Goal: Task Accomplishment & Management: Manage account settings

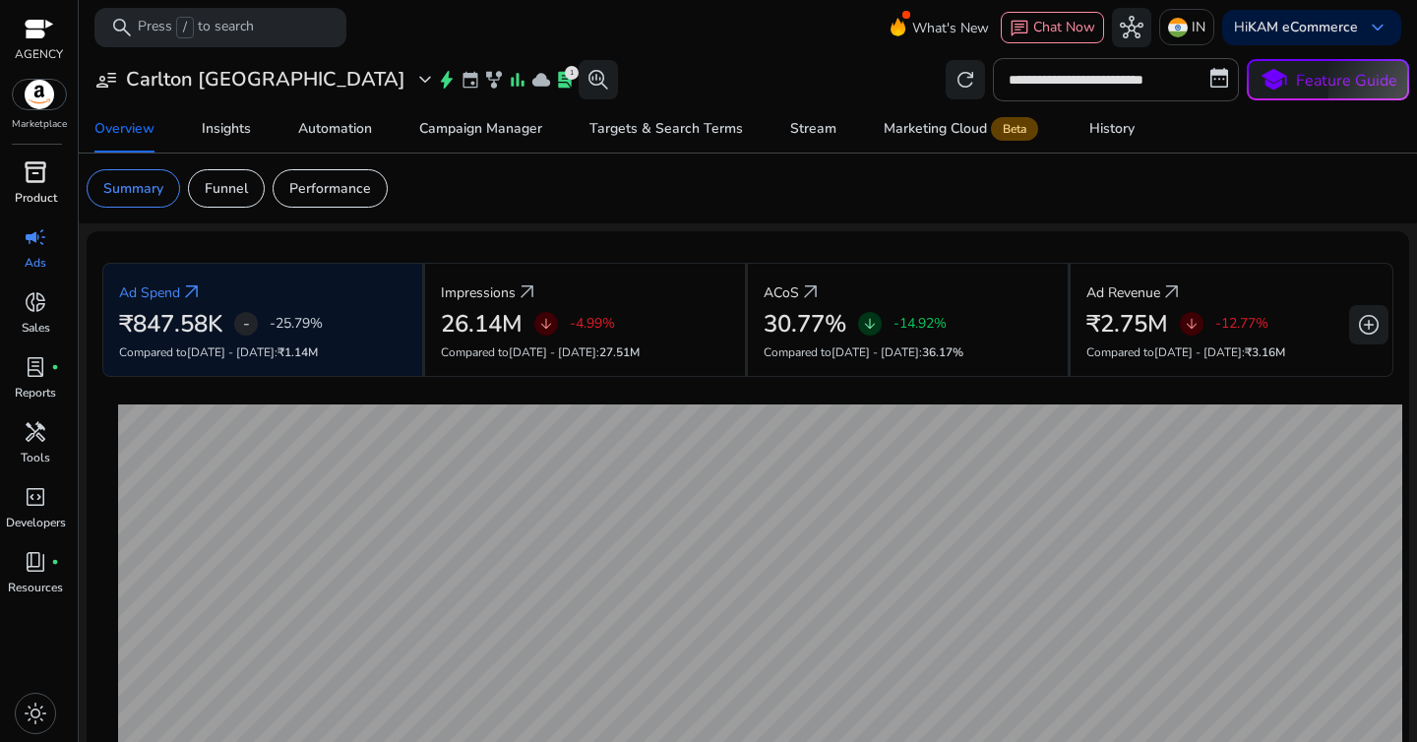
scroll to position [23, 0]
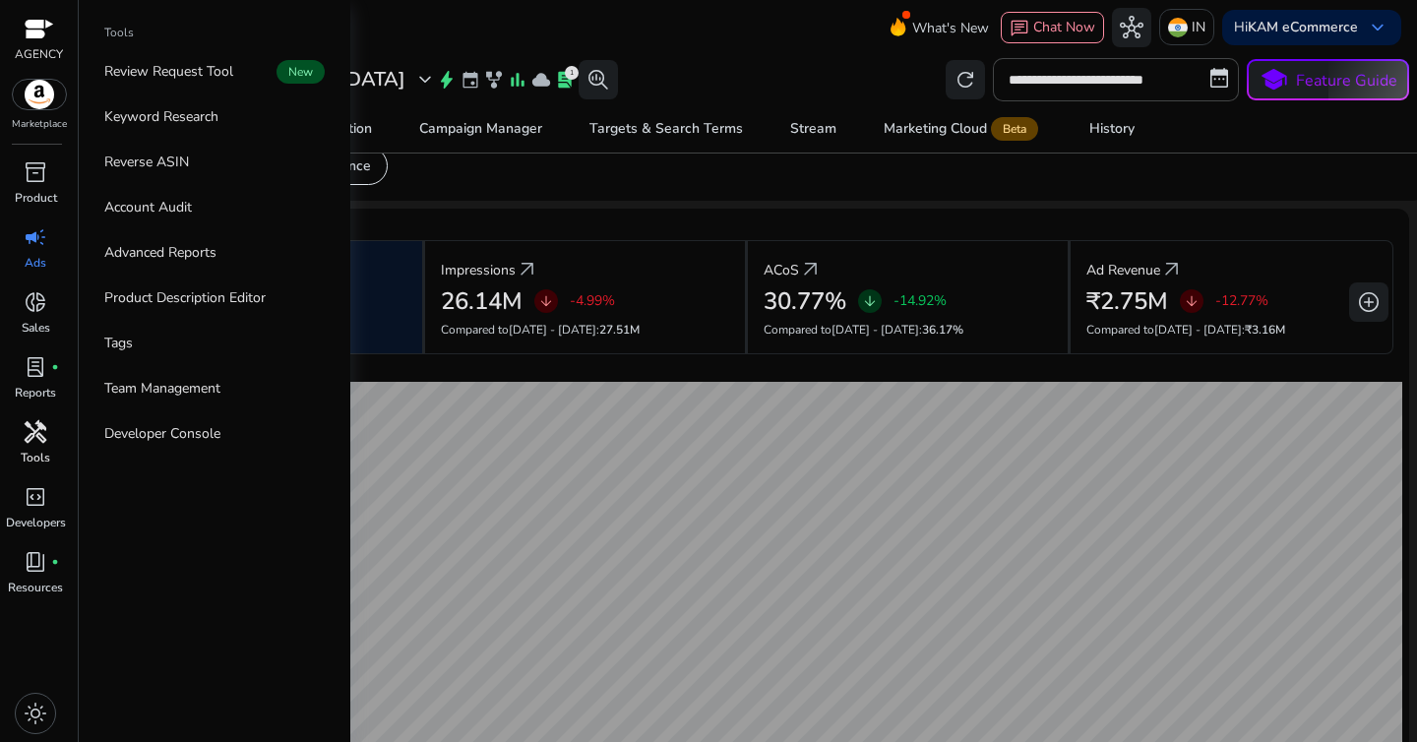
click at [36, 432] on span "handyman" at bounding box center [36, 432] width 24 height 24
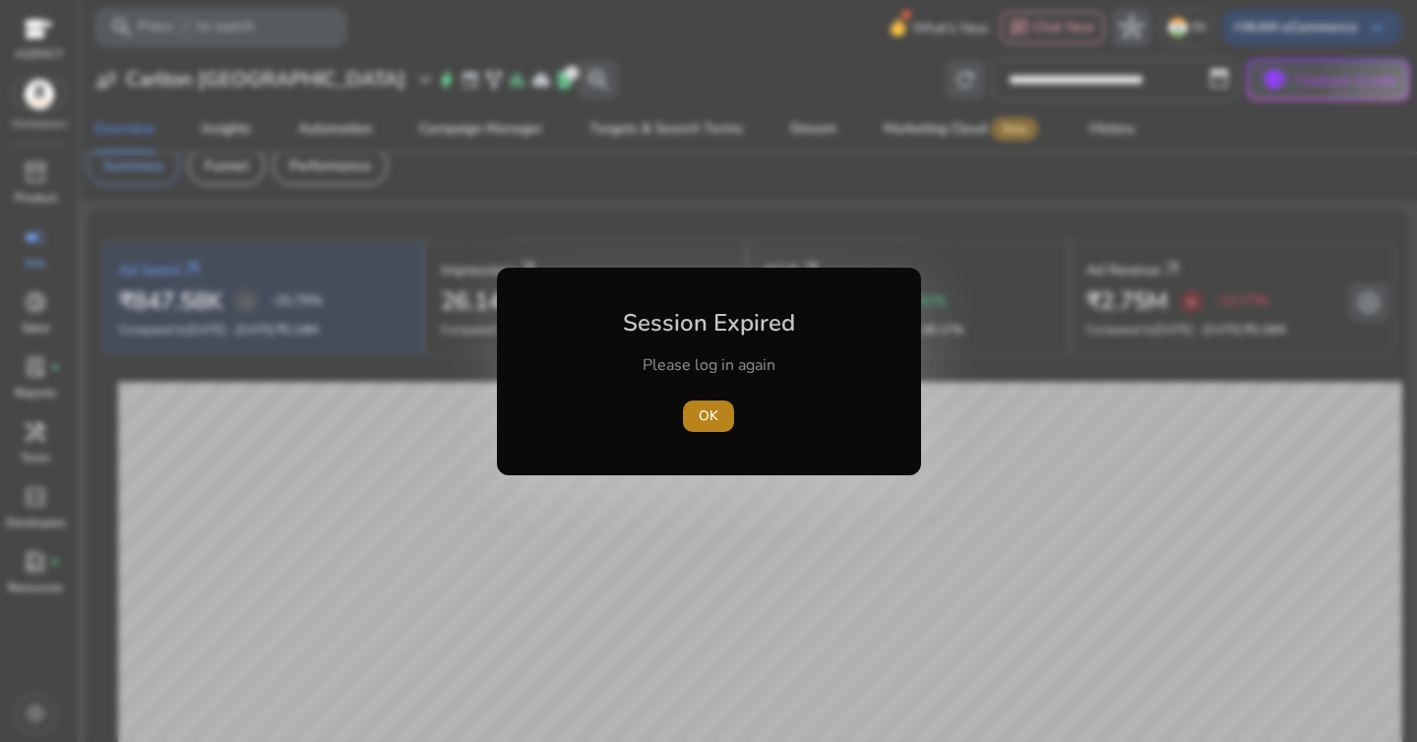
click at [692, 417] on span "button" at bounding box center [708, 416] width 51 height 47
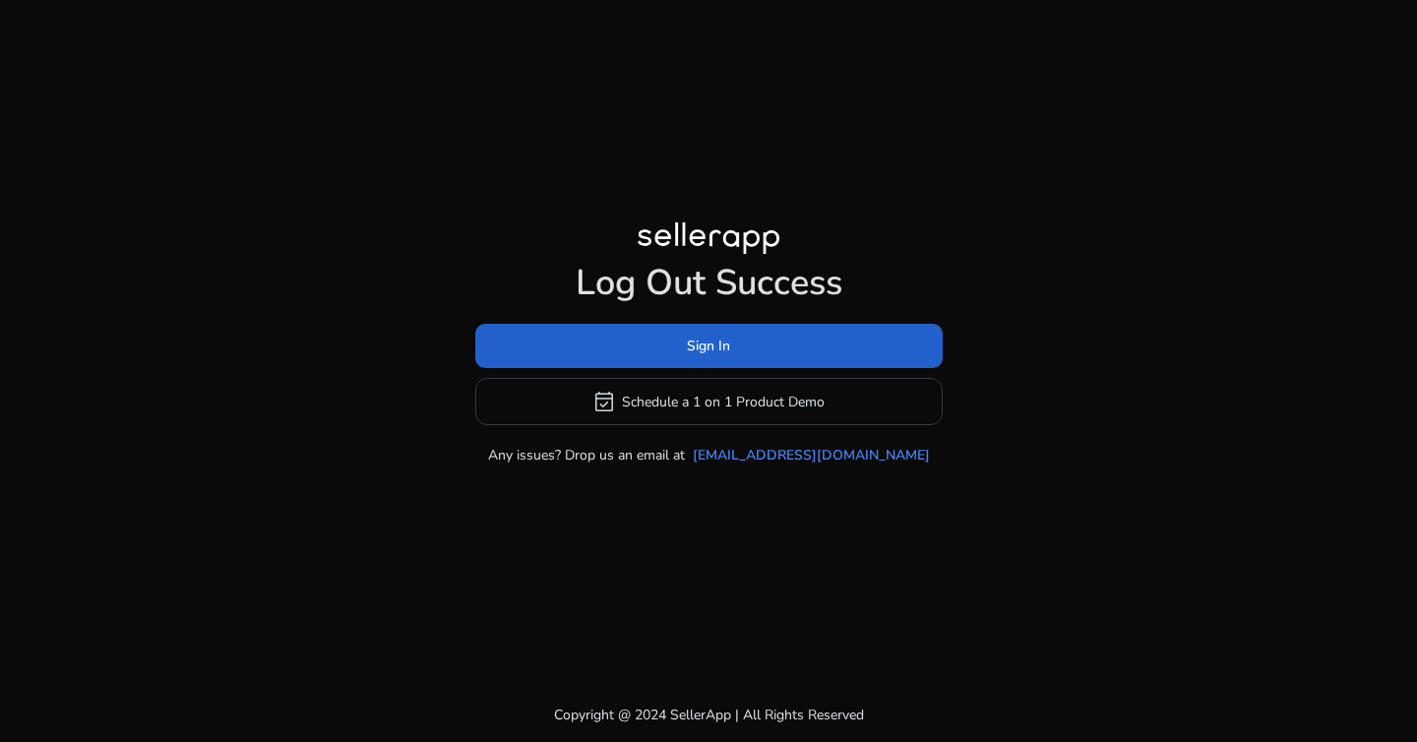
click at [617, 337] on span at bounding box center [708, 346] width 467 height 47
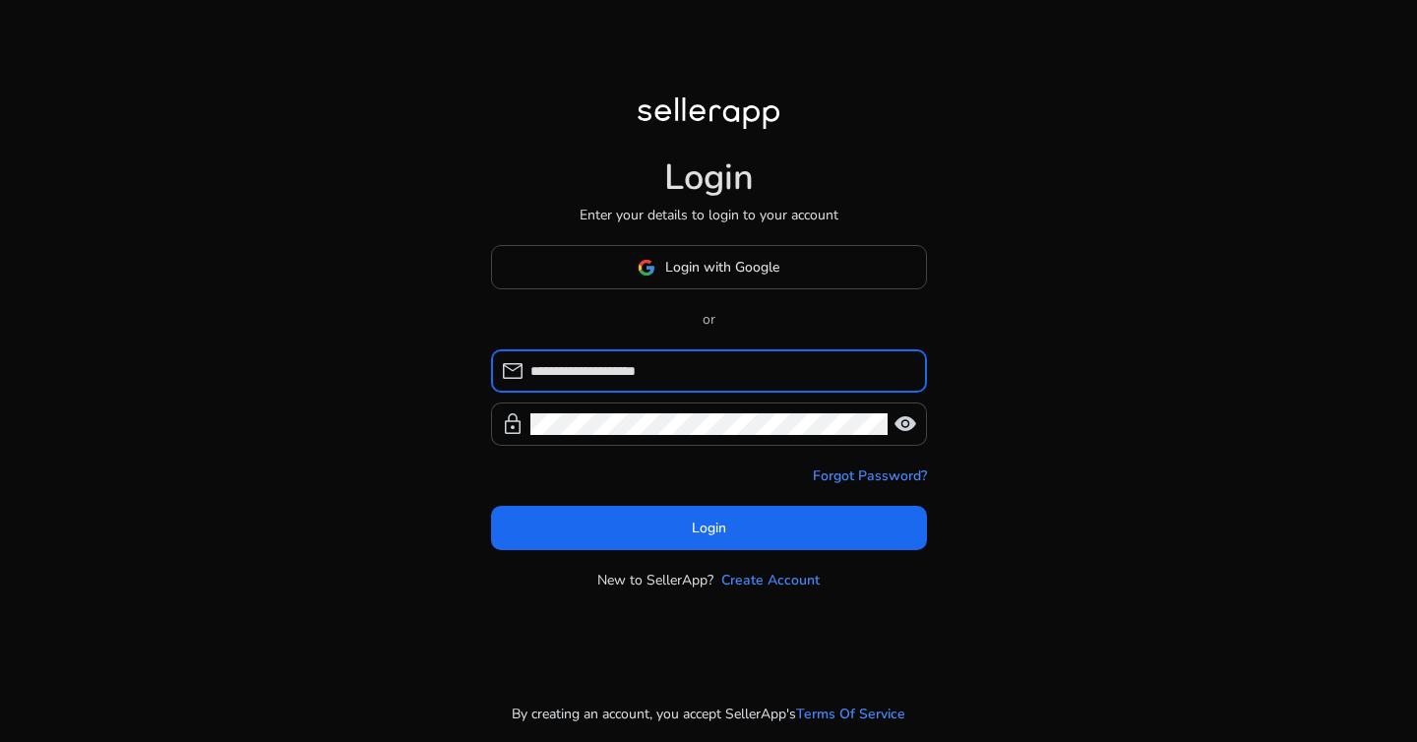
type input "**********"
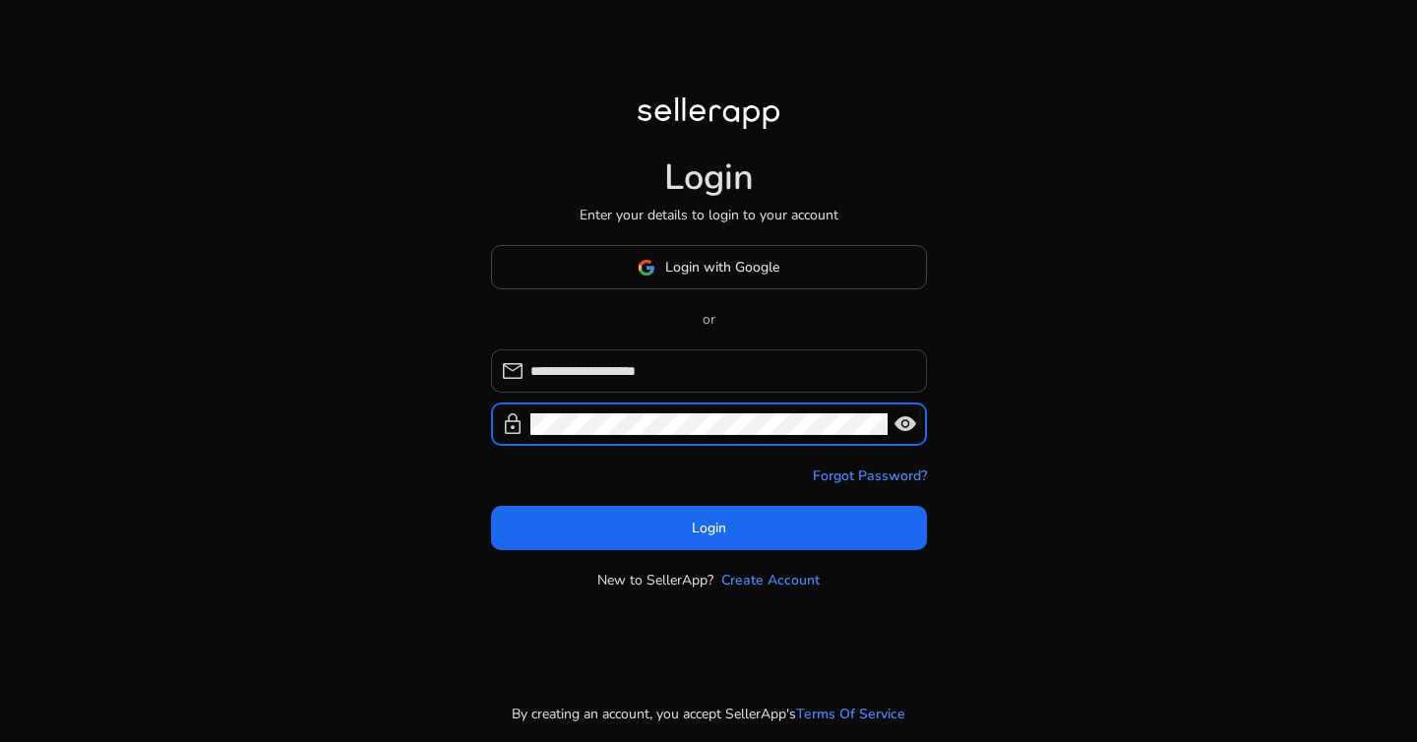
click button "Login" at bounding box center [709, 528] width 436 height 44
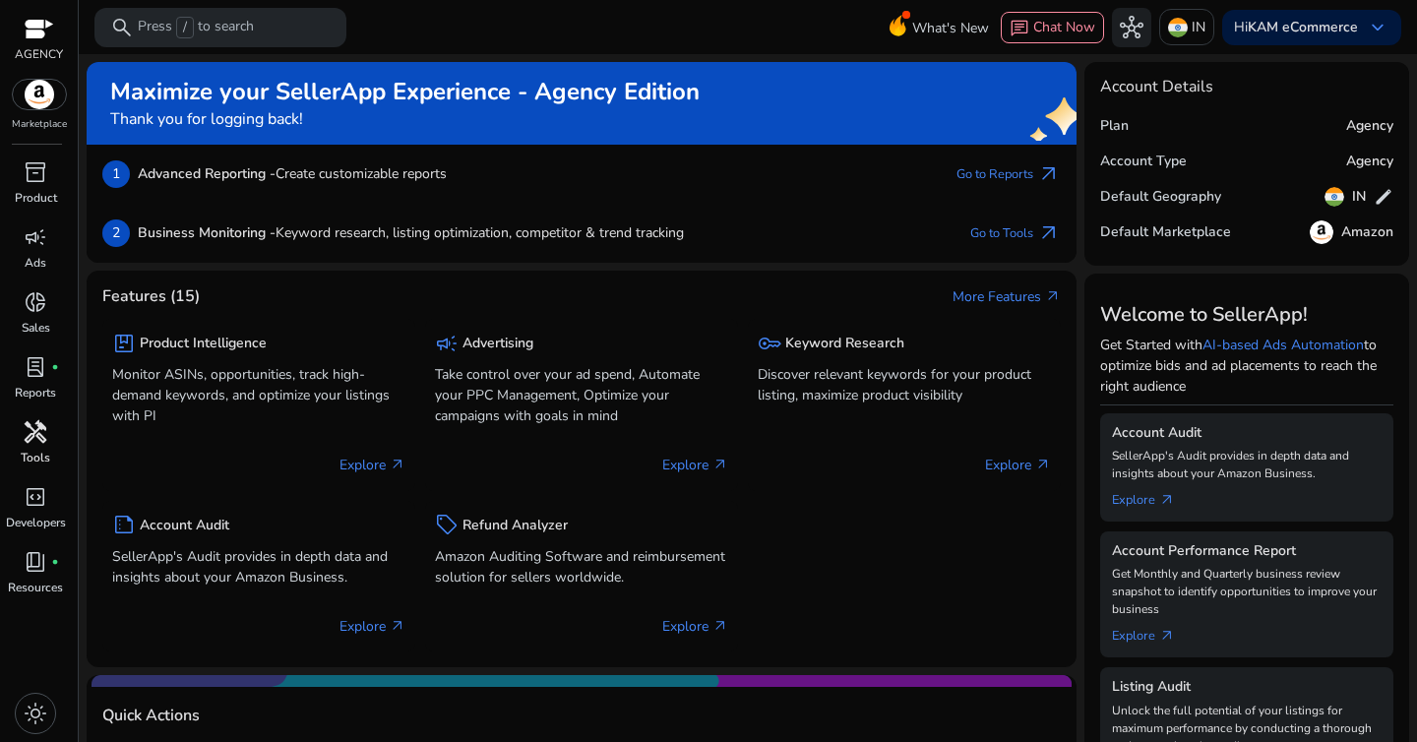
click at [27, 422] on span "handyman" at bounding box center [36, 432] width 24 height 24
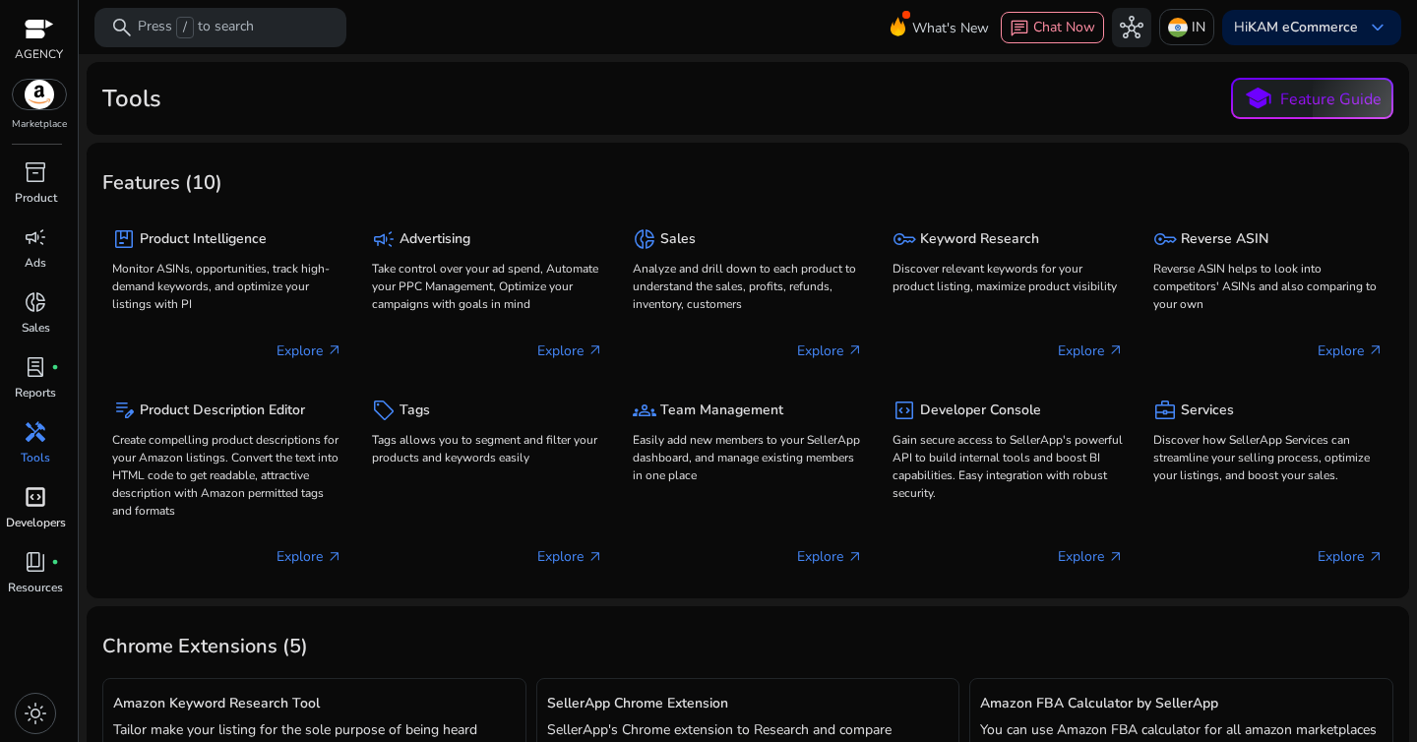
click at [32, 505] on span "code_blocks" at bounding box center [36, 497] width 24 height 24
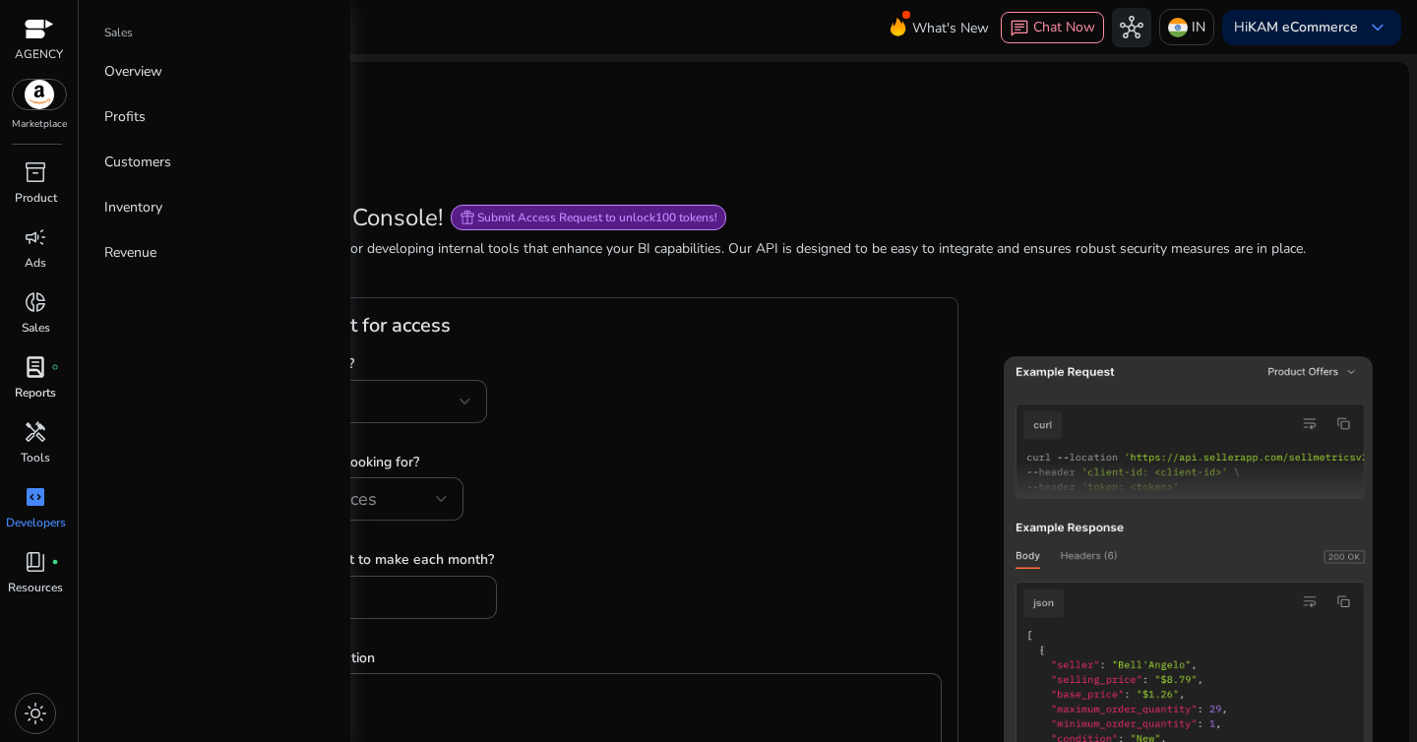
click at [29, 366] on span "lab_profile" at bounding box center [36, 367] width 24 height 24
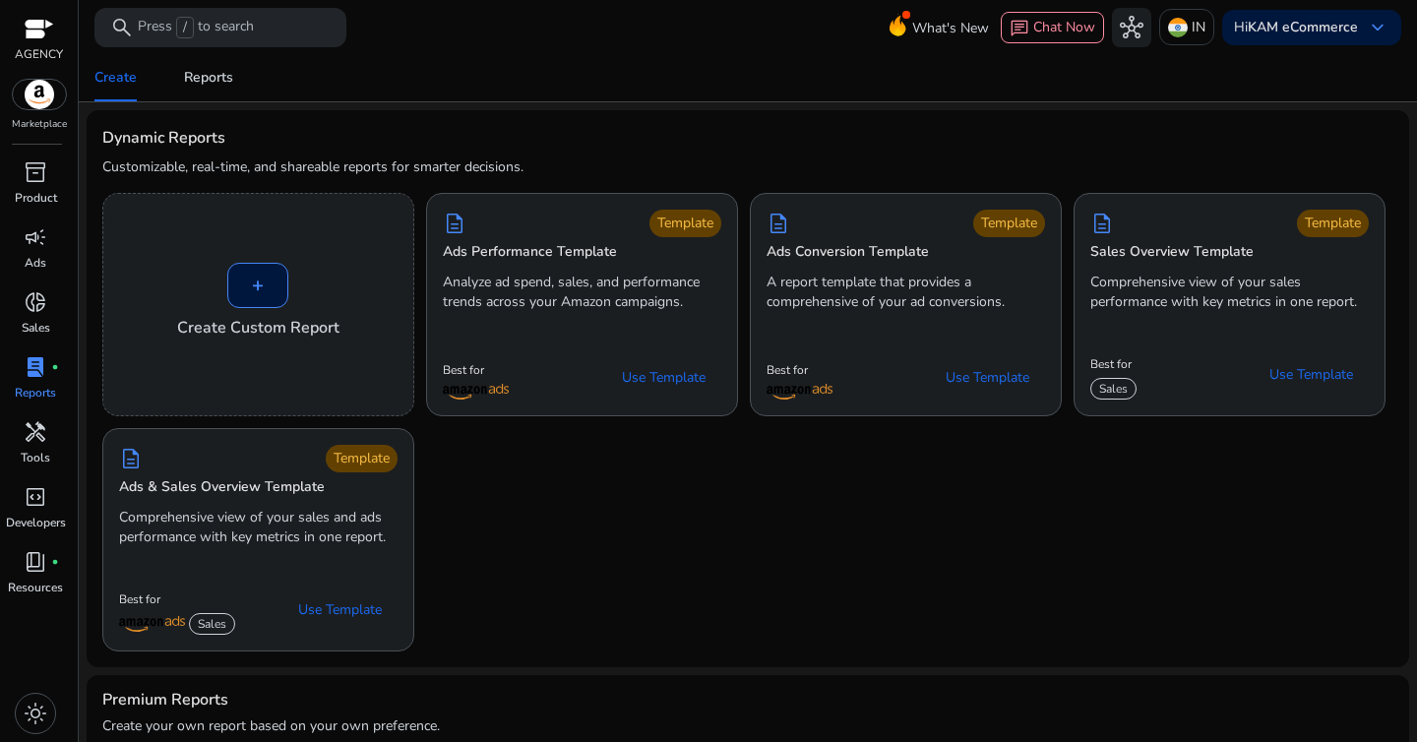
scroll to position [1214, 0]
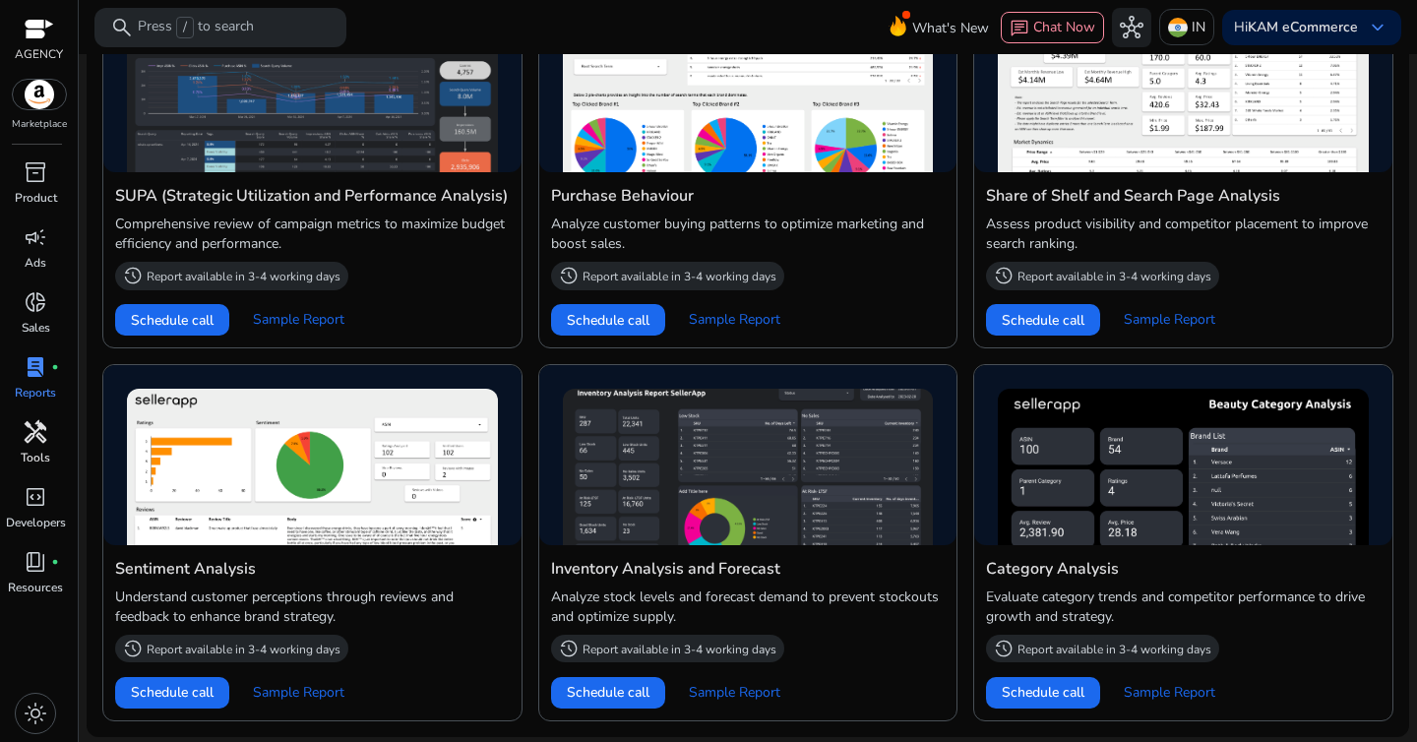
click at [17, 444] on div "handyman" at bounding box center [35, 431] width 55 height 31
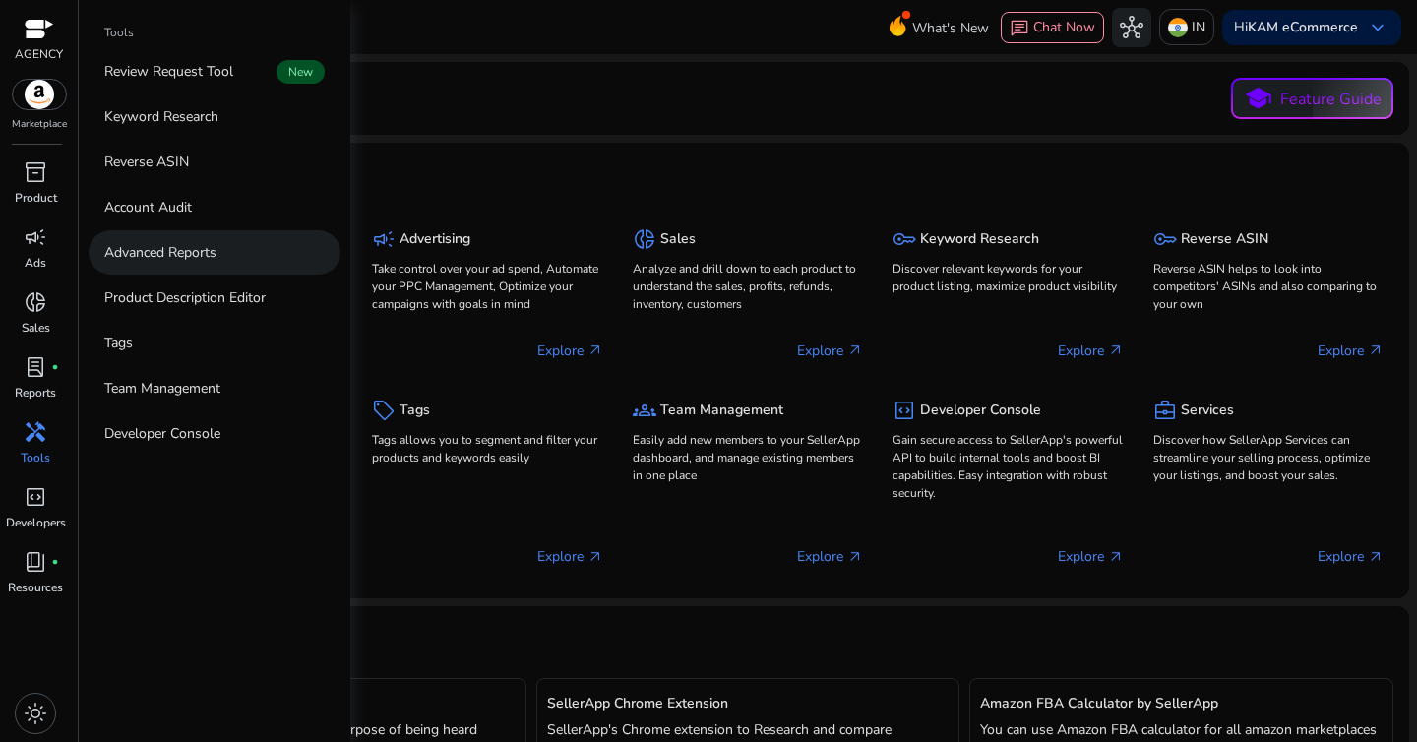
click at [140, 254] on p "Advanced Reports" at bounding box center [160, 252] width 112 height 21
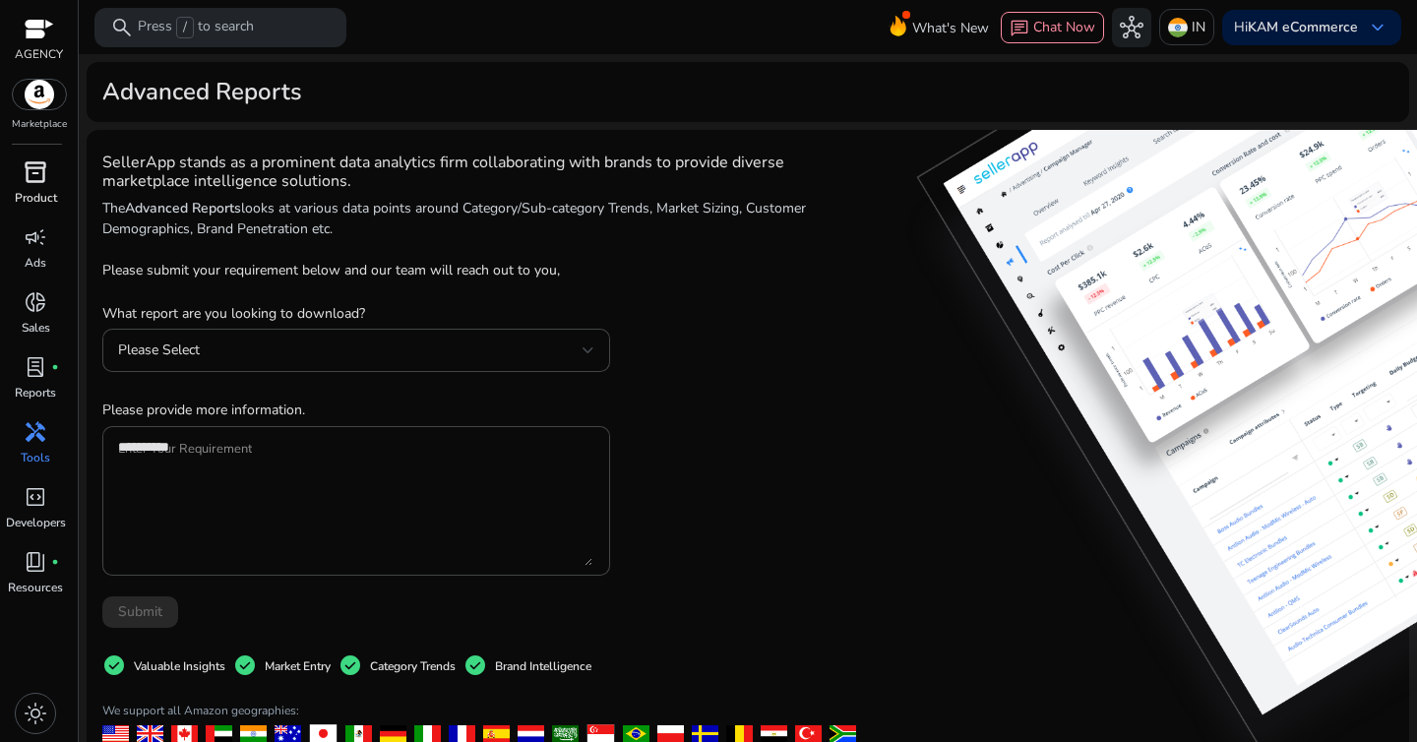
click at [45, 182] on span "inventory_2" at bounding box center [36, 172] width 24 height 24
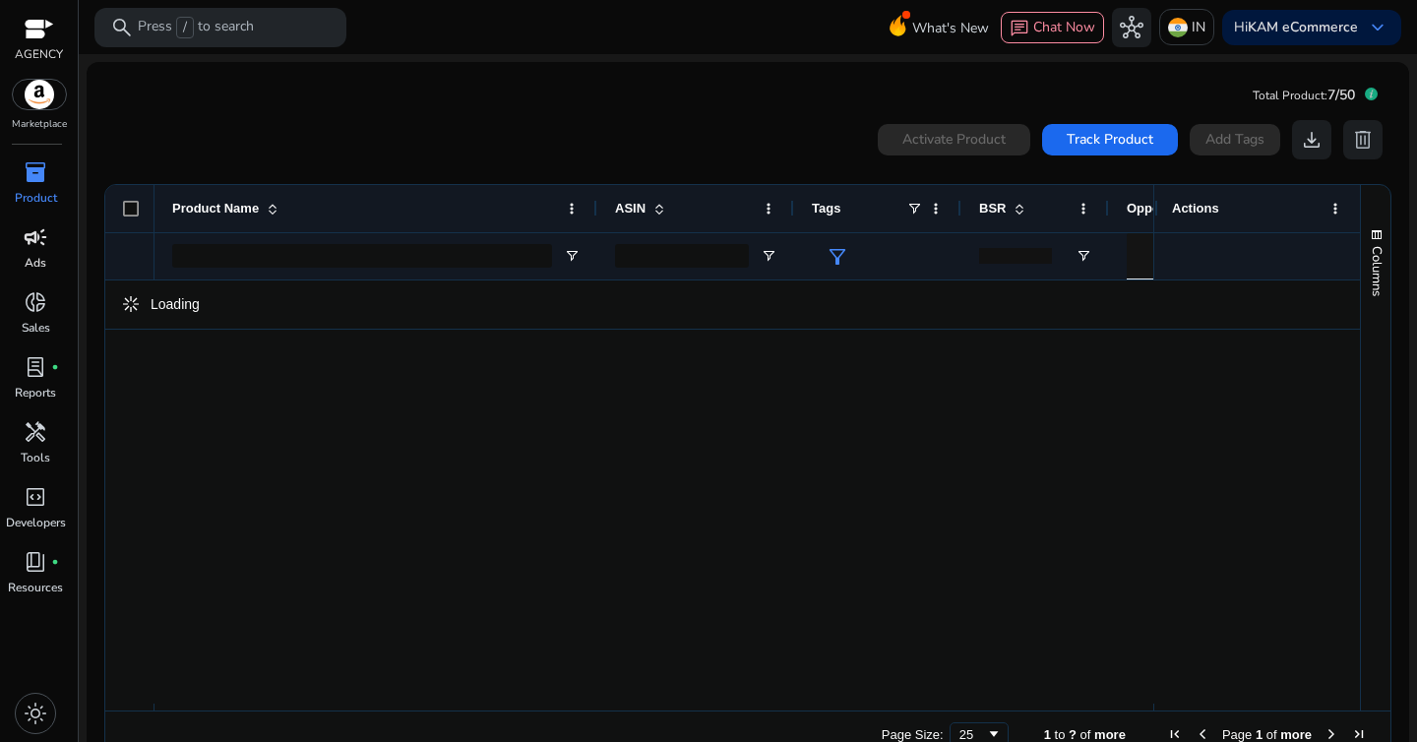
click at [21, 252] on div "campaign" at bounding box center [35, 236] width 55 height 31
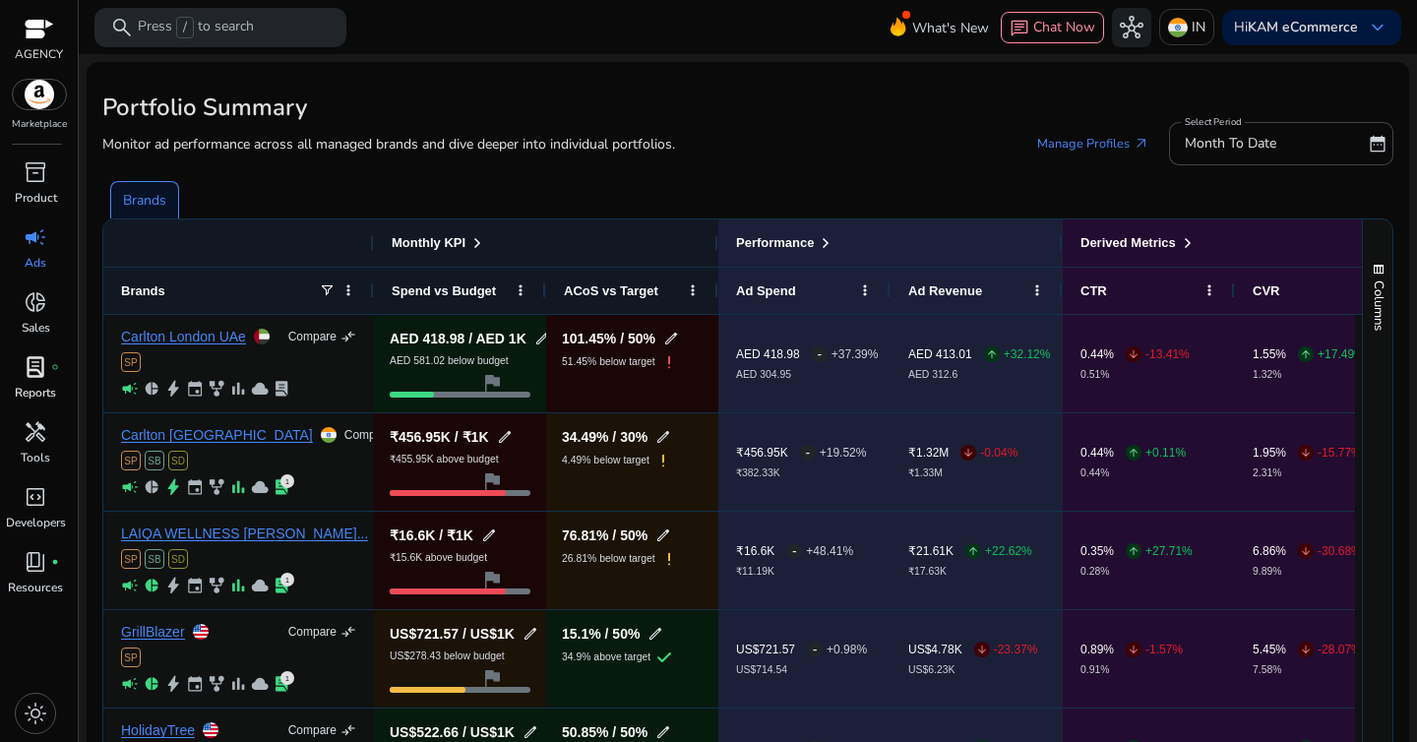
click at [37, 378] on span "lab_profile" at bounding box center [36, 367] width 24 height 24
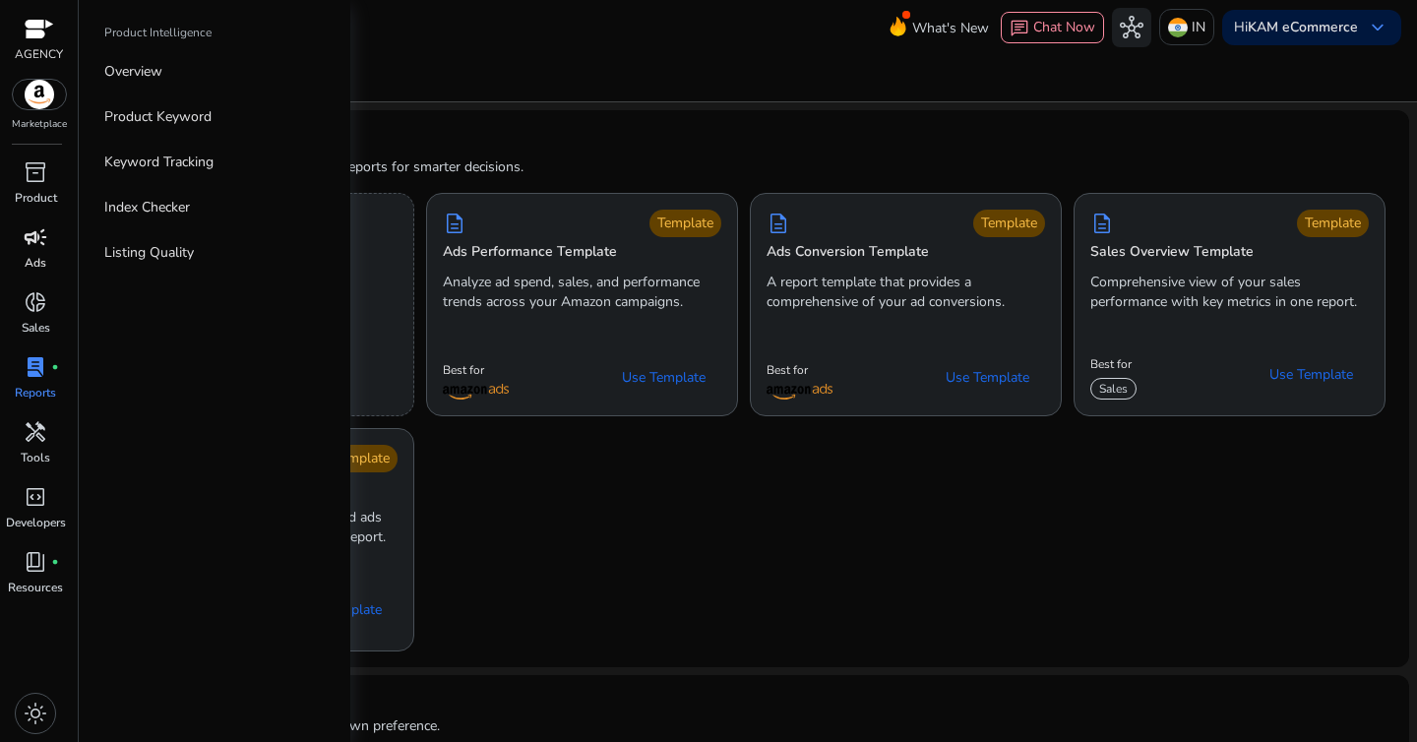
click at [34, 247] on span "campaign" at bounding box center [36, 237] width 24 height 24
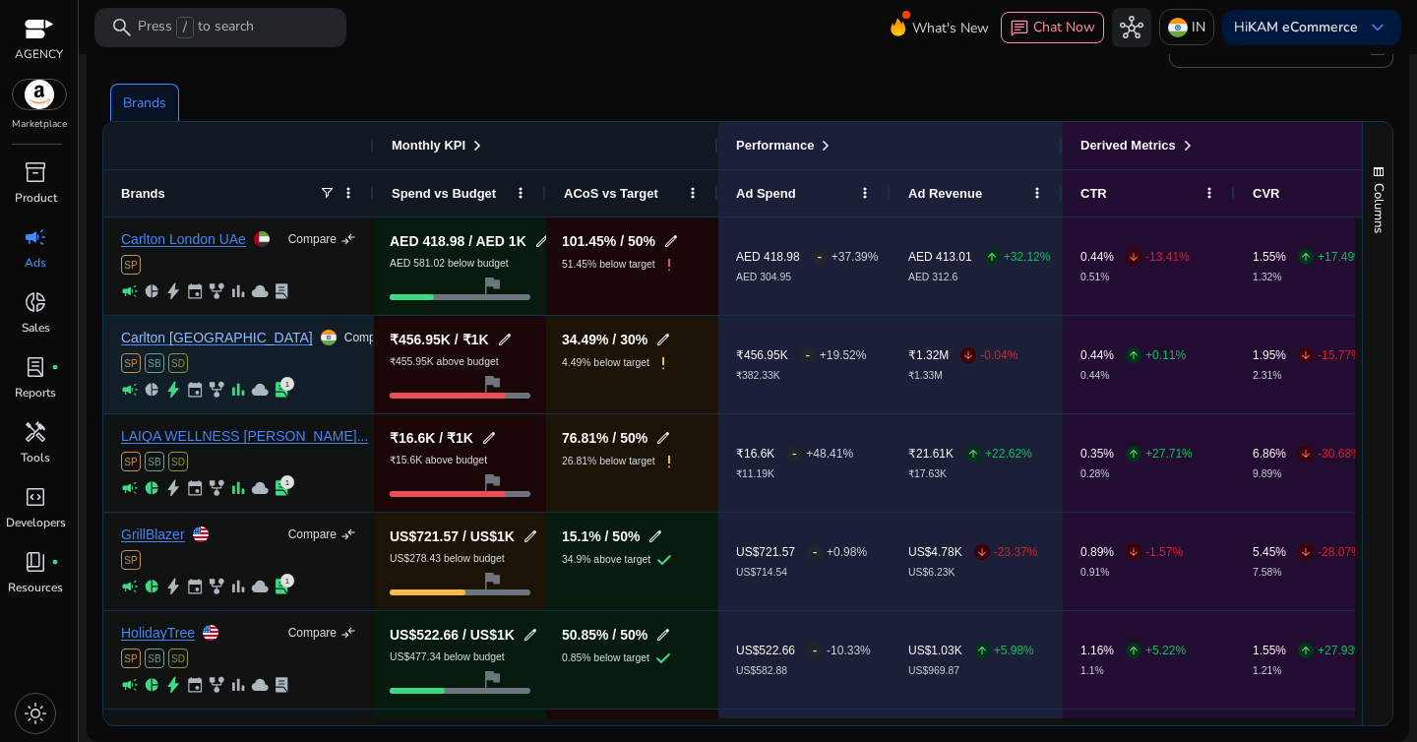
click at [162, 340] on link "Carlton [GEOGRAPHIC_DATA]" at bounding box center [217, 338] width 192 height 15
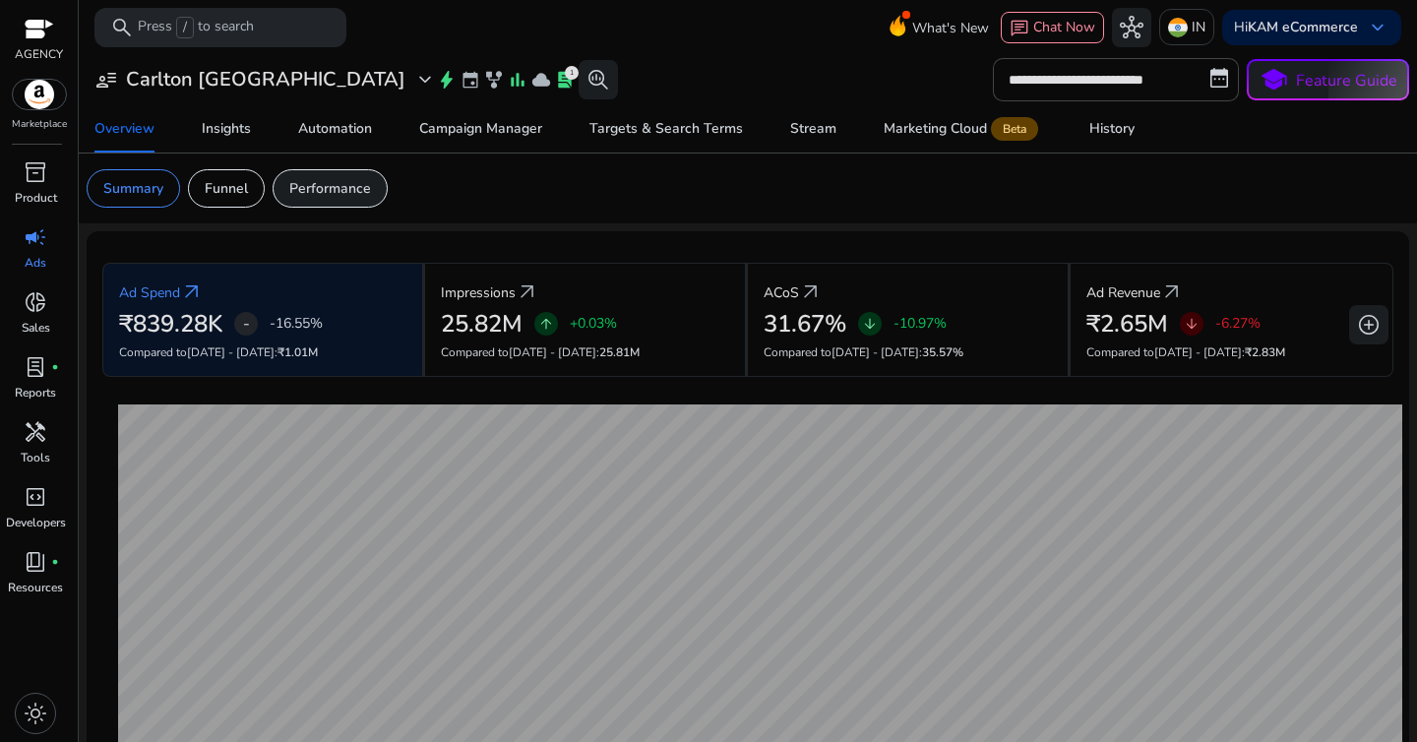
click at [296, 188] on p "Performance" at bounding box center [330, 188] width 82 height 21
